Goal: Transaction & Acquisition: Obtain resource

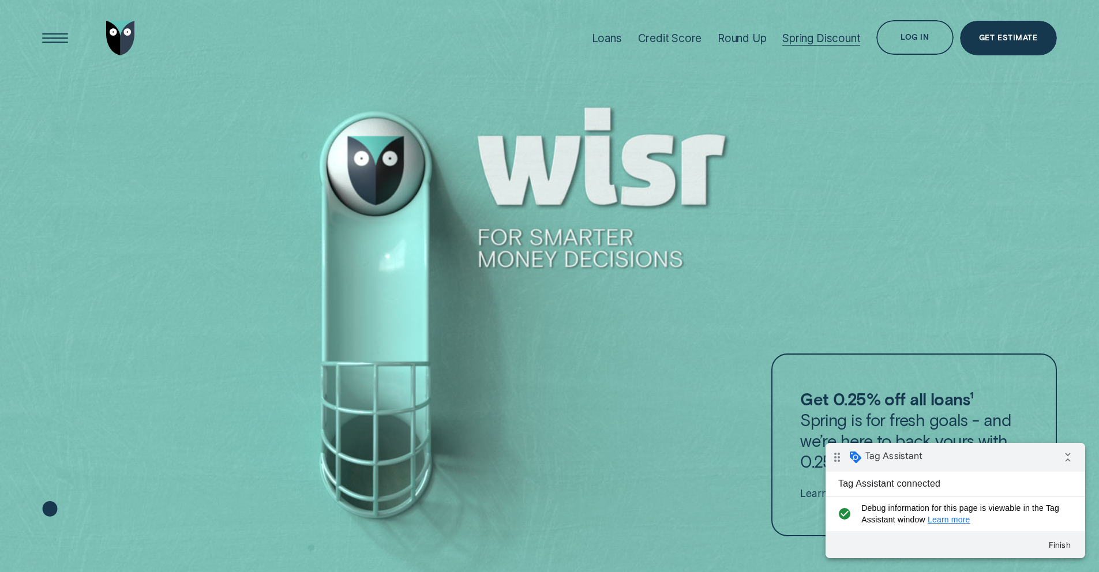
click at [815, 40] on div "Spring Discount" at bounding box center [822, 38] width 78 height 13
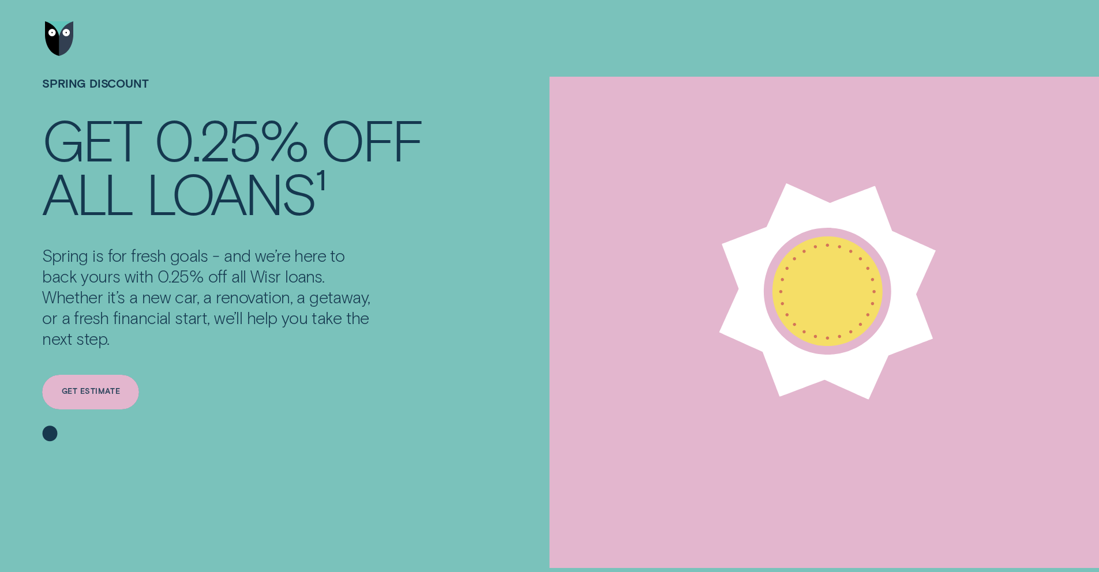
click at [104, 401] on div "Get estimate" at bounding box center [90, 392] width 97 height 35
